Goal: Task Accomplishment & Management: Use online tool/utility

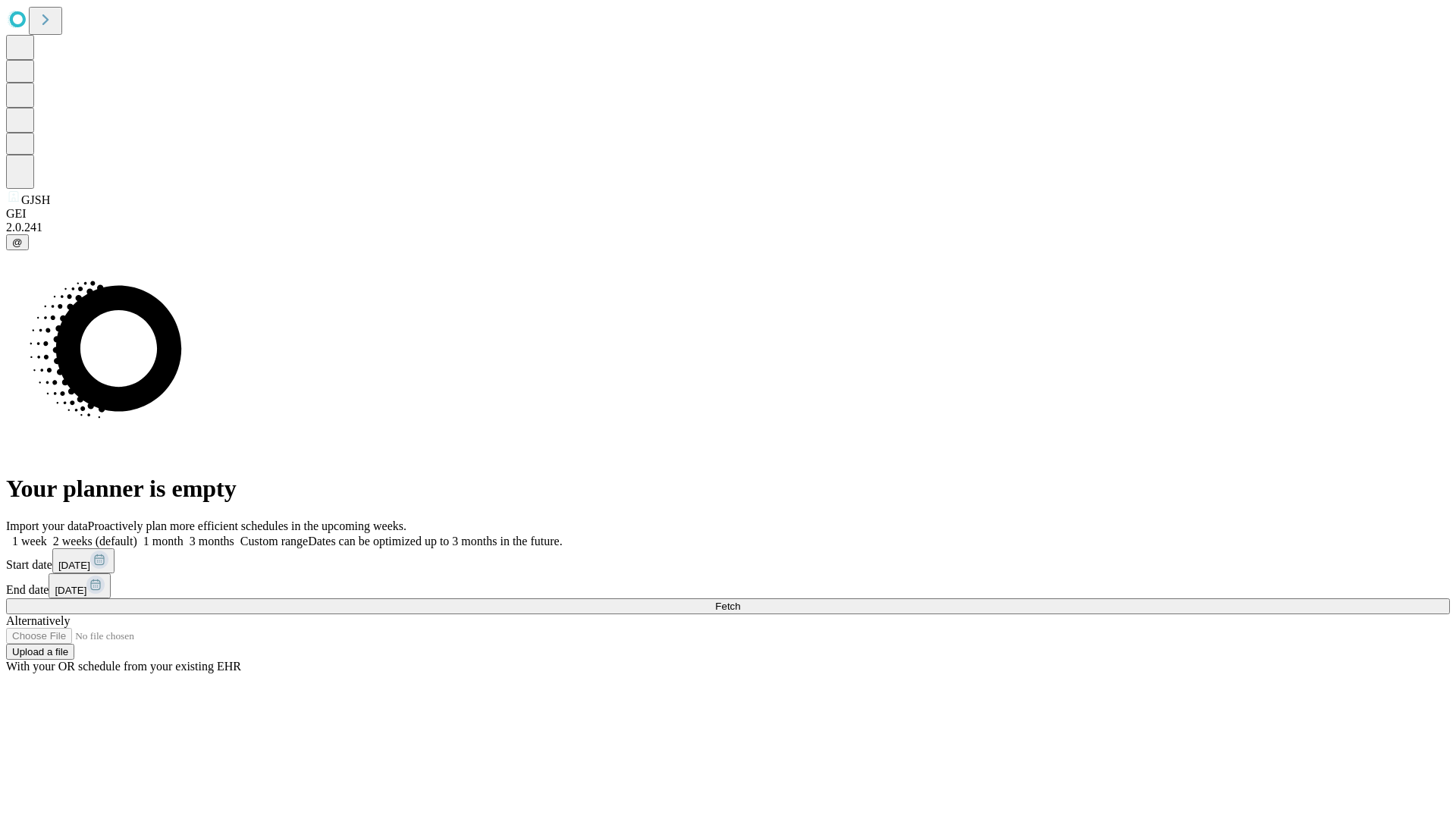
click at [740, 601] on span "Fetch" at bounding box center [728, 606] width 25 height 11
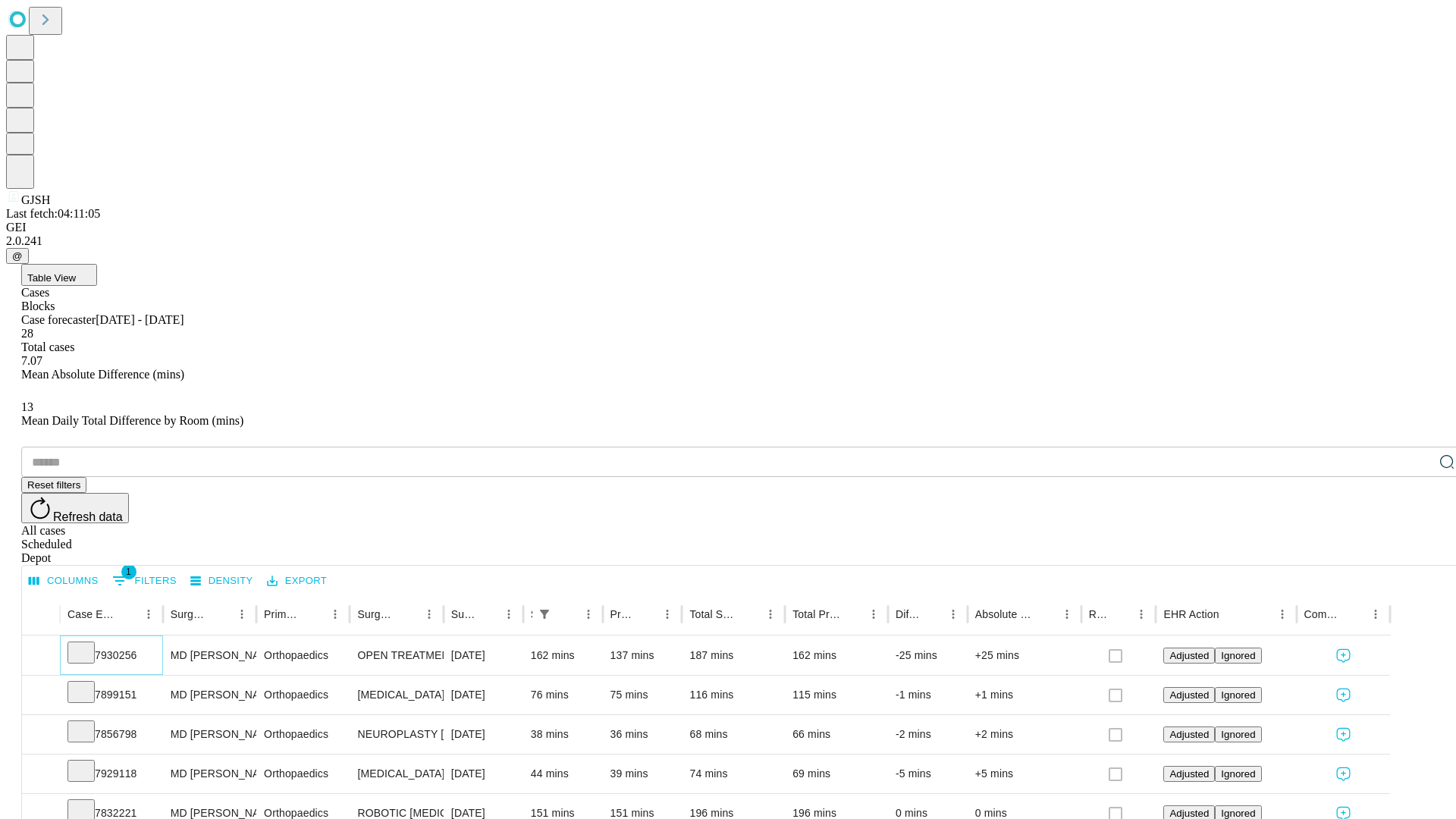
click at [88, 644] on icon at bounding box center [81, 651] width 15 height 15
